Goal: Find specific page/section: Find specific page/section

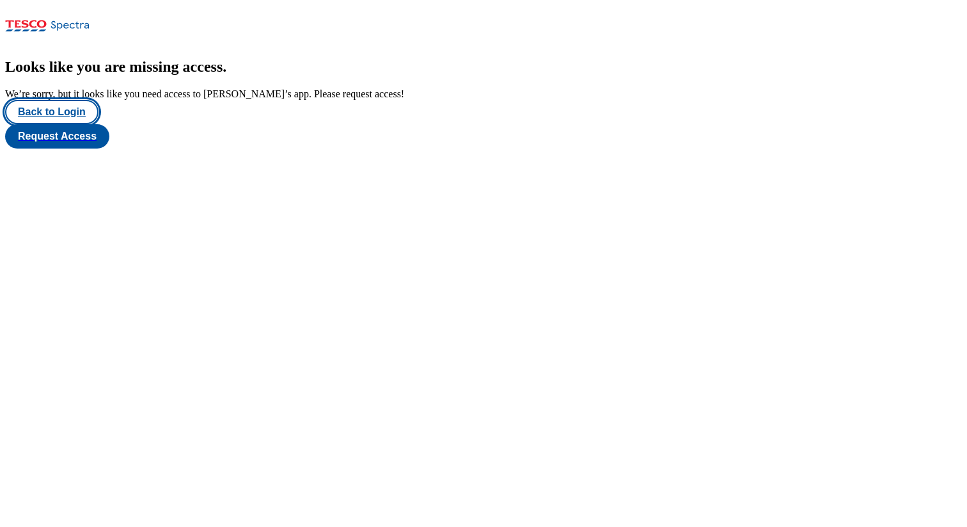
click at [61, 124] on button "Back to Login" at bounding box center [51, 112] width 93 height 24
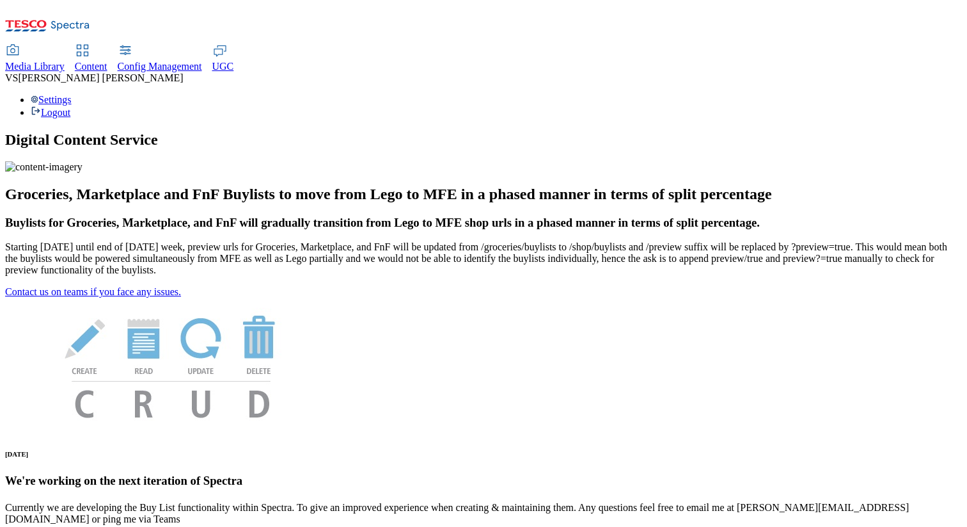
click at [915, 94] on div "Settings Logout" at bounding box center [483, 106] width 957 height 24
click at [72, 94] on link "Settings" at bounding box center [51, 99] width 41 height 11
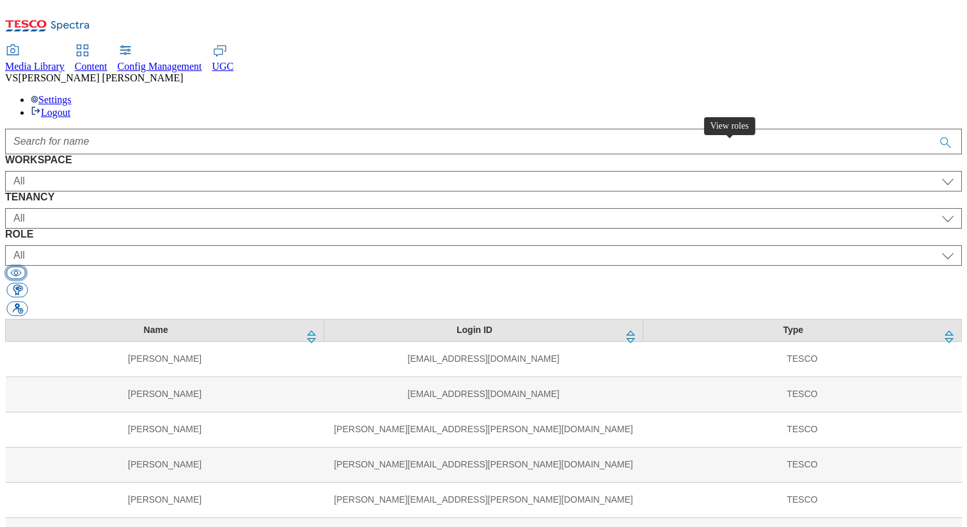
click at [26, 266] on button "button" at bounding box center [15, 272] width 19 height 12
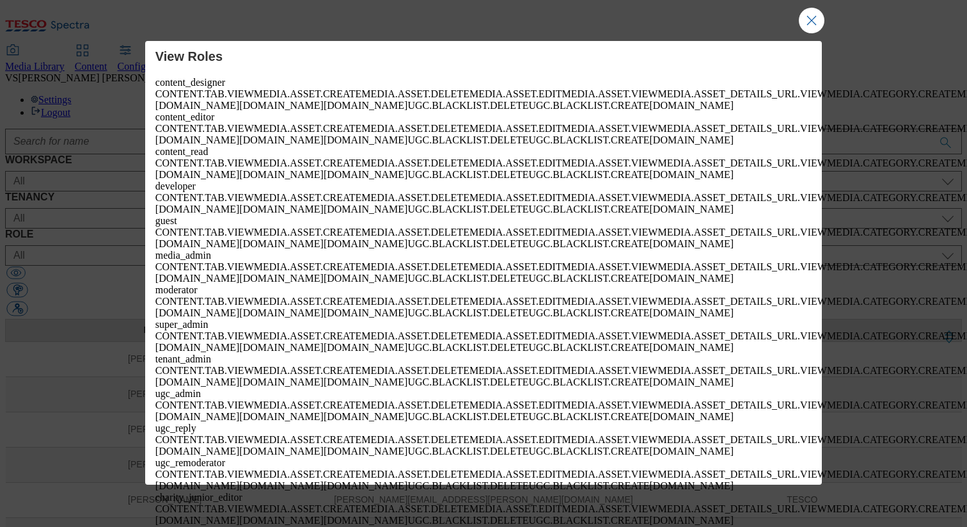
copy span "TARGETING"
drag, startPoint x: 566, startPoint y: 259, endPoint x: 470, endPoint y: 263, distance: 96.7
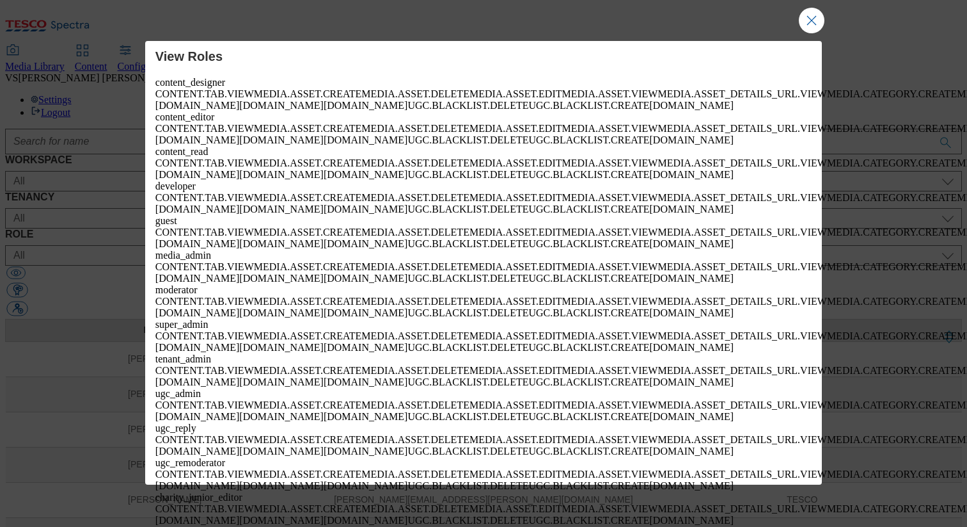
copy span "TARGETING.WORKSPACES."
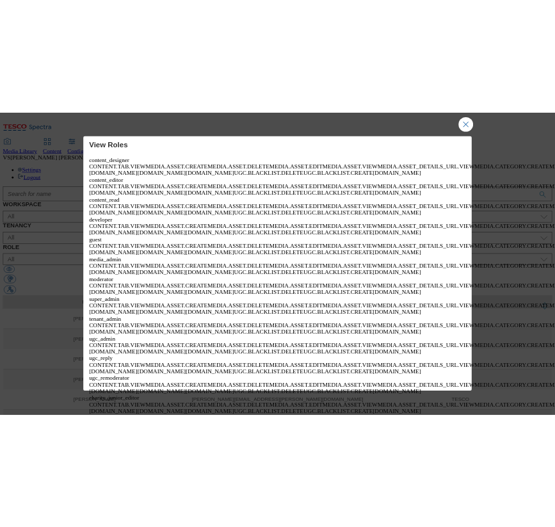
scroll to position [6703, 0]
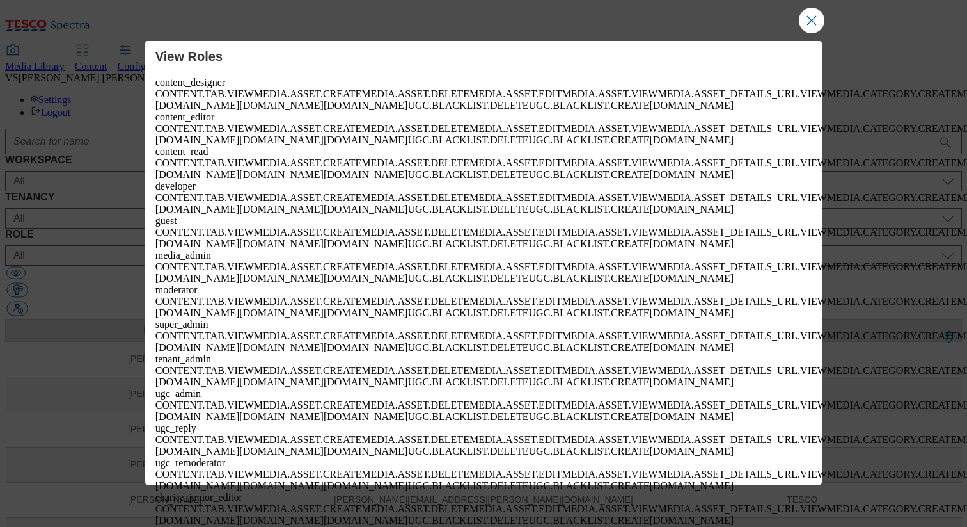
drag, startPoint x: 157, startPoint y: 271, endPoint x: 641, endPoint y: 297, distance: 484.4
copy div "TARGETING.RULES.EDIT TARGETING.RULES.DELETE TARGETING.RULES.CREATE TARGETING.WO…"
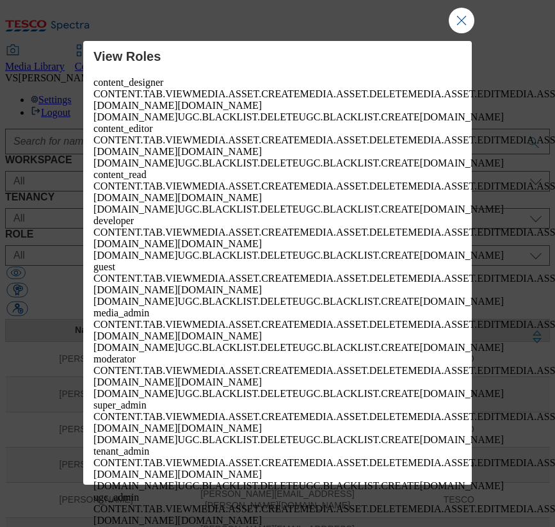
scroll to position [11872, 0]
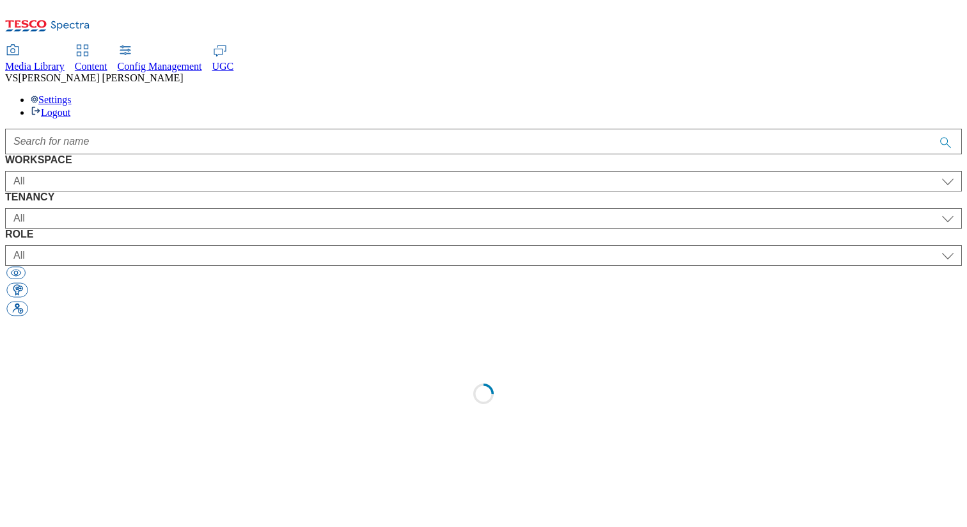
click at [107, 61] on span "Content" at bounding box center [91, 66] width 33 height 11
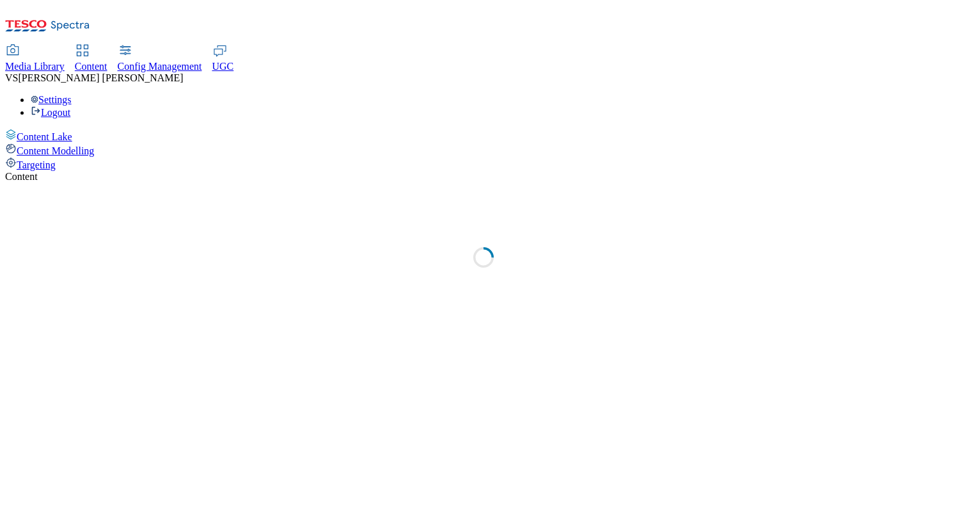
select select "group-comms"
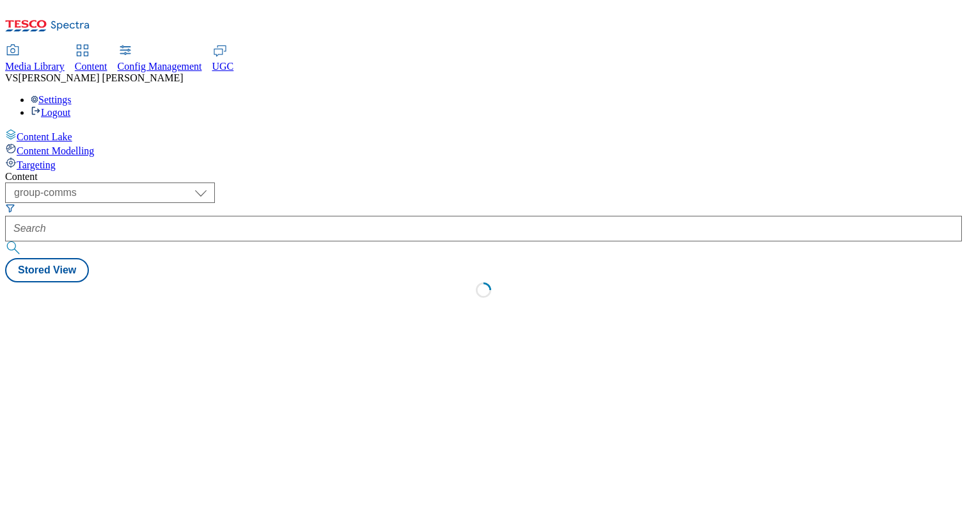
click at [77, 157] on div "Targeting" at bounding box center [483, 164] width 957 height 14
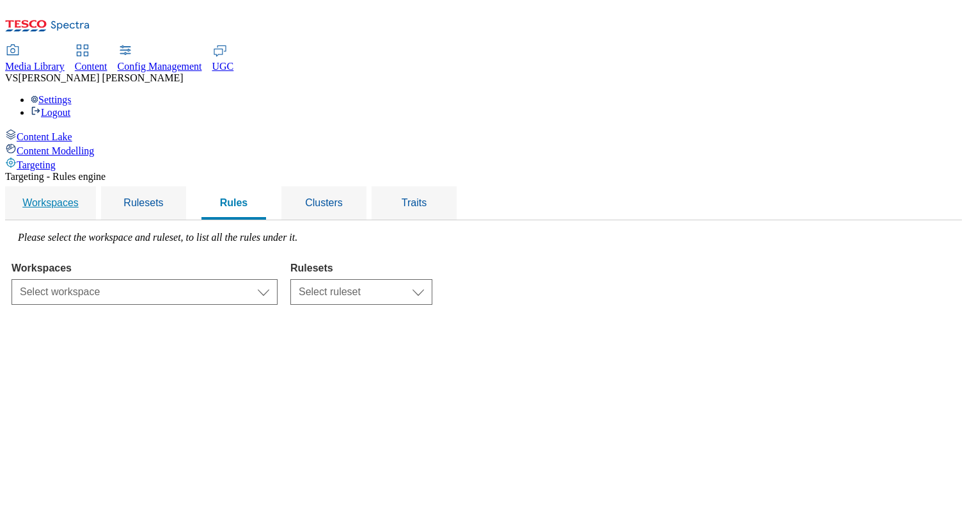
click at [81, 186] on div "Workspaces" at bounding box center [50, 202] width 60 height 33
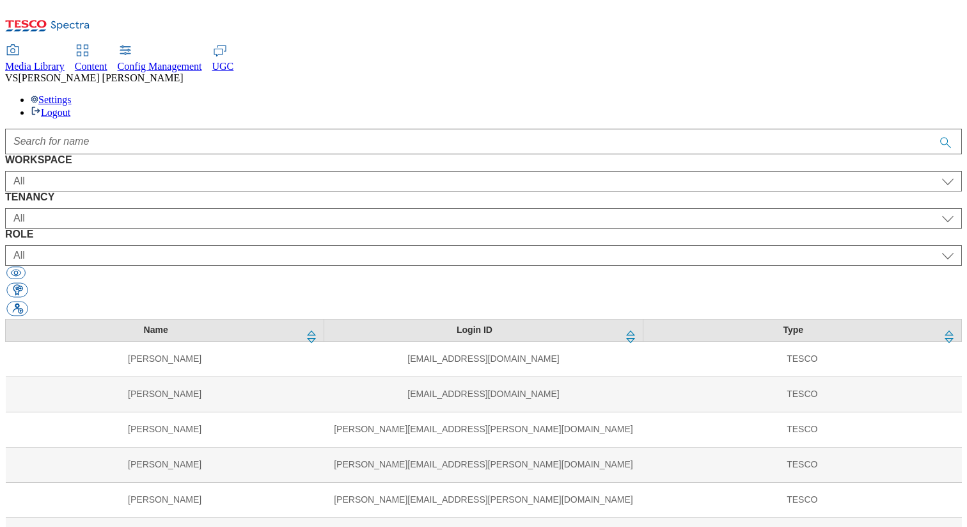
click at [554, 129] on div at bounding box center [483, 142] width 957 height 26
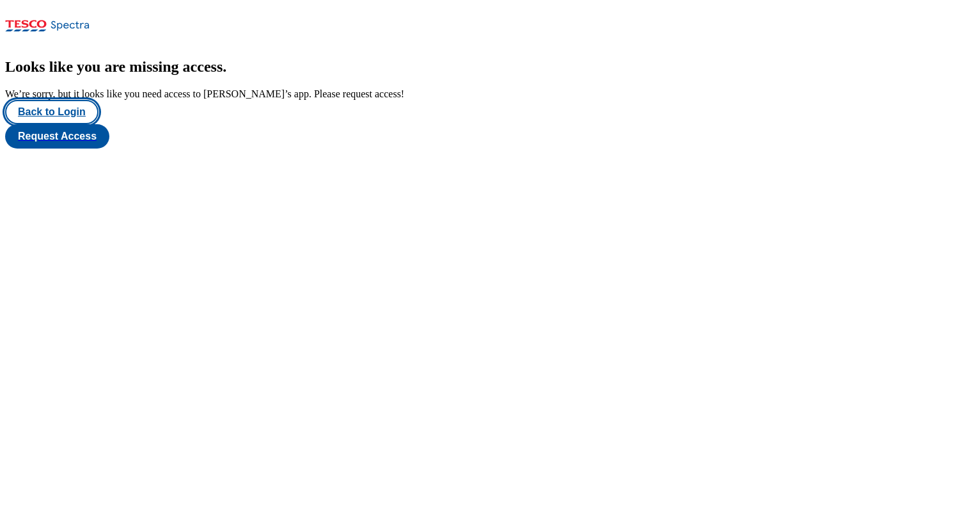
click at [50, 124] on button "Back to Login" at bounding box center [51, 112] width 93 height 24
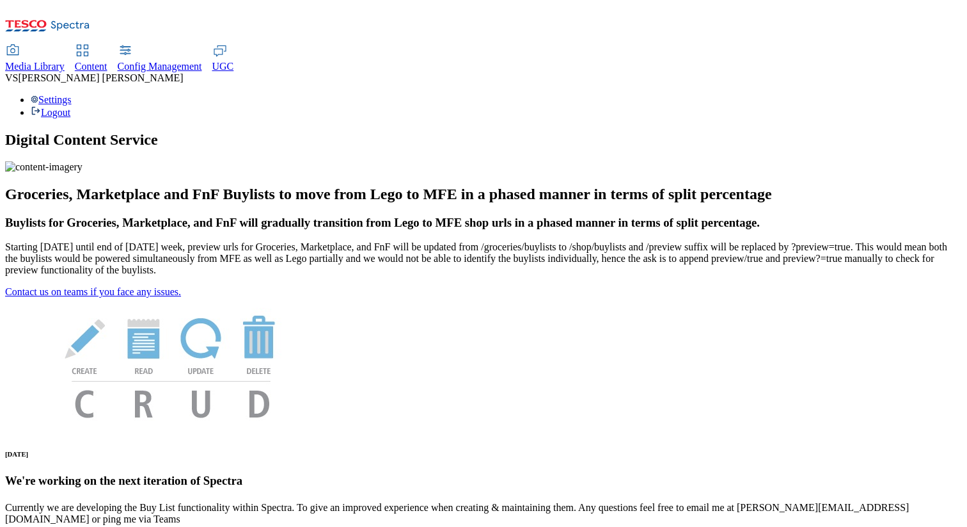
click at [107, 61] on span "Content" at bounding box center [91, 66] width 33 height 11
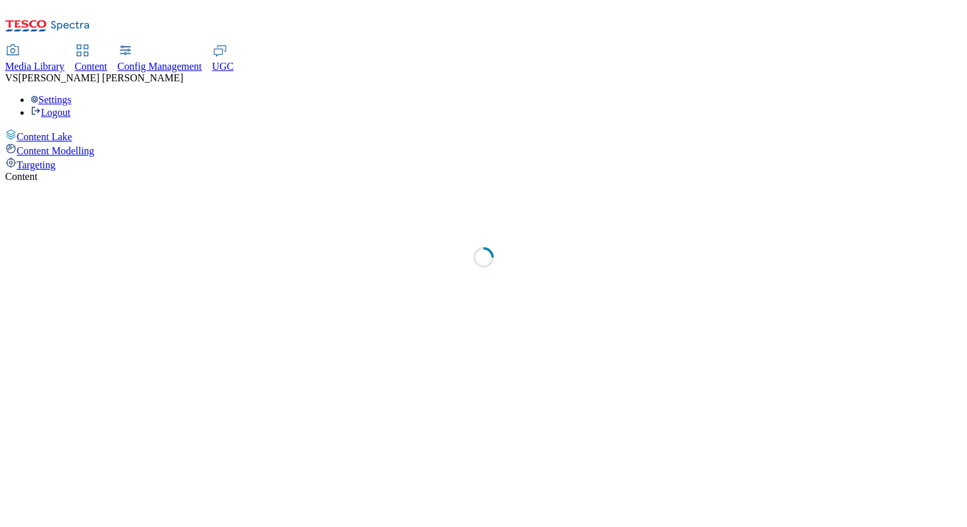
select select "group-comms"
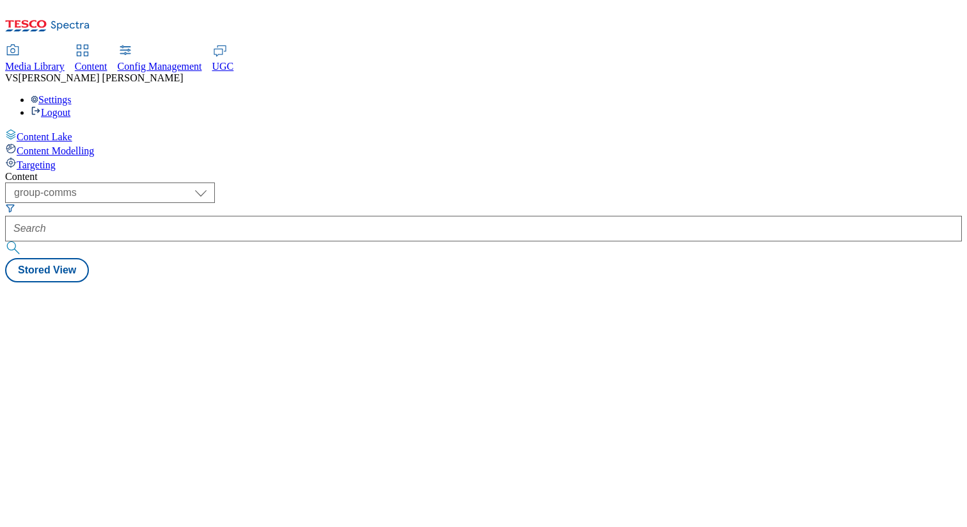
click at [202, 61] on span "Config Management" at bounding box center [160, 66] width 84 height 11
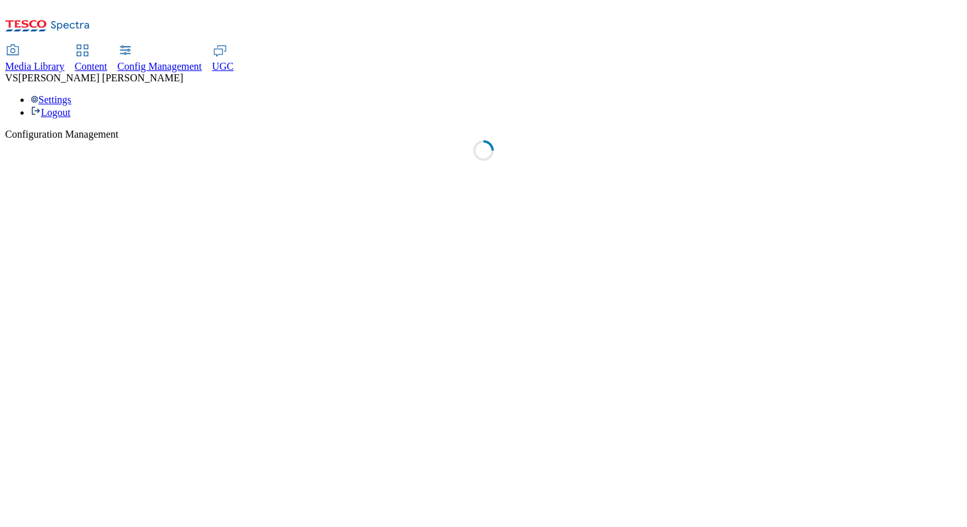
select select "uk"
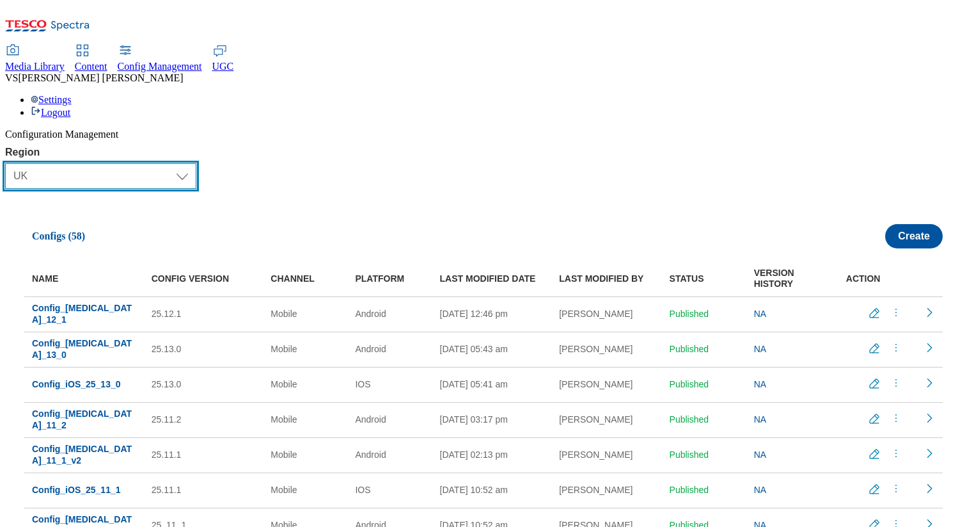
click at [167, 163] on select "Select Region [GEOGRAPHIC_DATA] CZ IE [PERSON_NAME] TEST LOAD-TEST SYNTHETIC-TE…" at bounding box center [100, 176] width 191 height 26
select select "test"
click at [12, 163] on select "Select Region [GEOGRAPHIC_DATA] CZ IE [PERSON_NAME] TEST LOAD-TEST SYNTHETIC-TE…" at bounding box center [100, 176] width 191 height 26
